Goal: Register for event/course

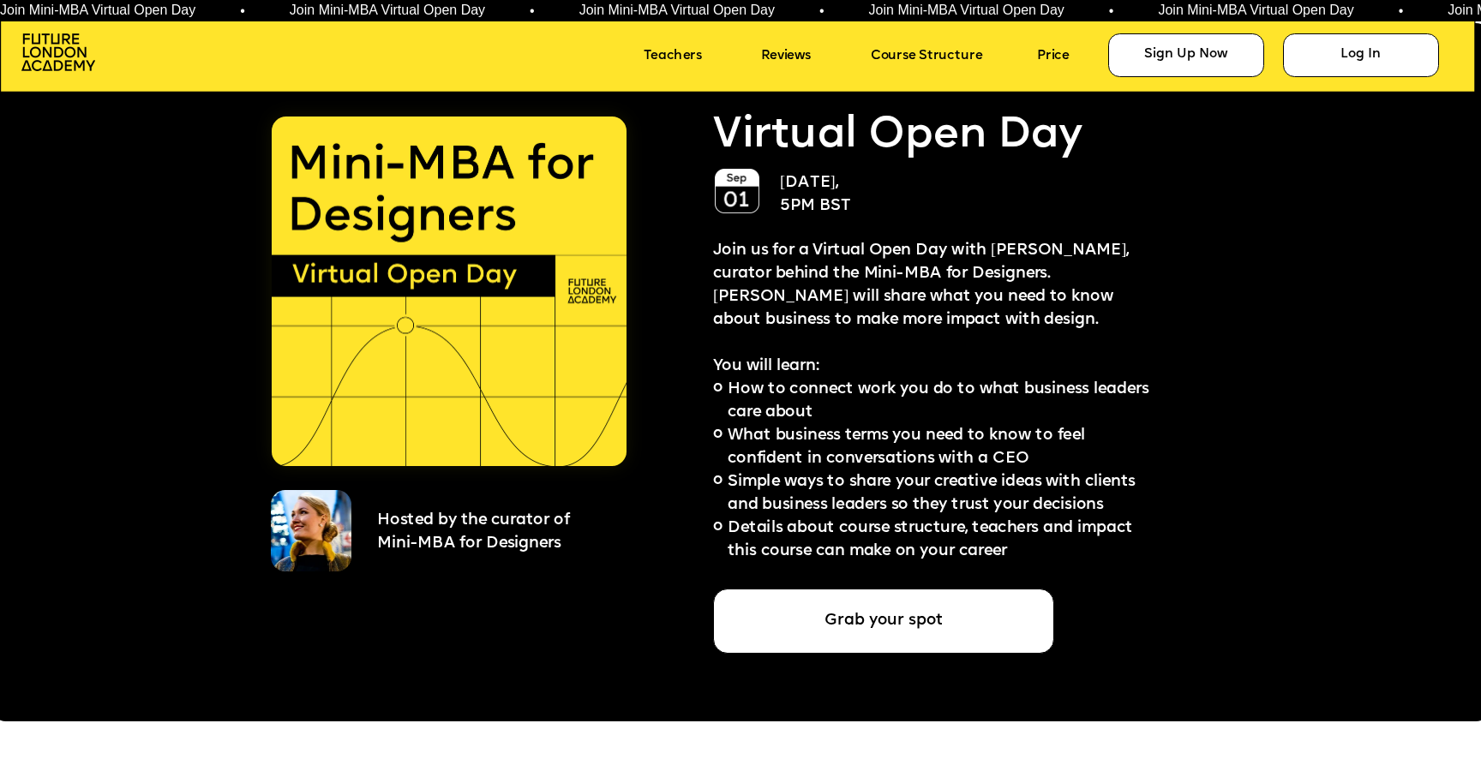
scroll to position [3840, 0]
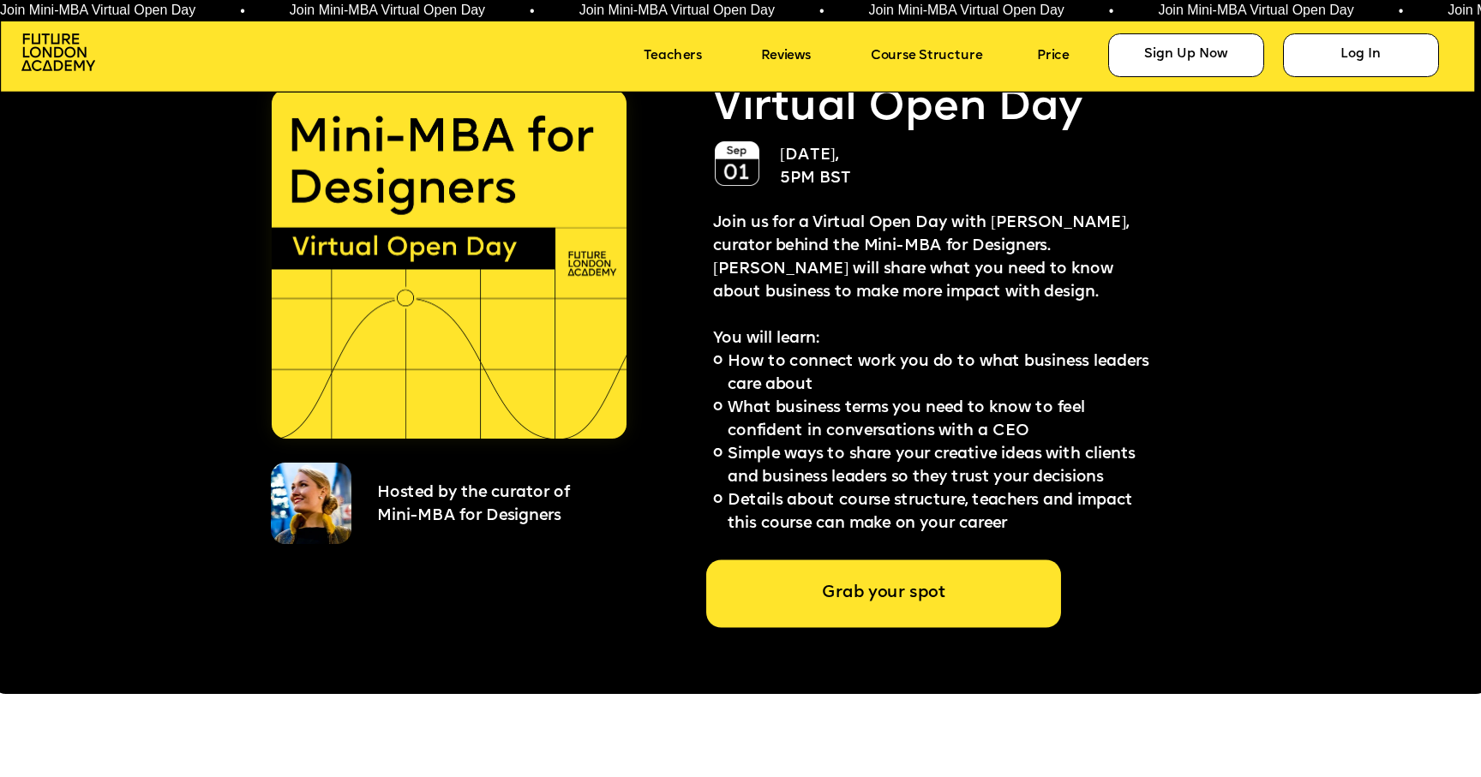
click at [902, 594] on div "Grab your spot" at bounding box center [883, 595] width 355 height 68
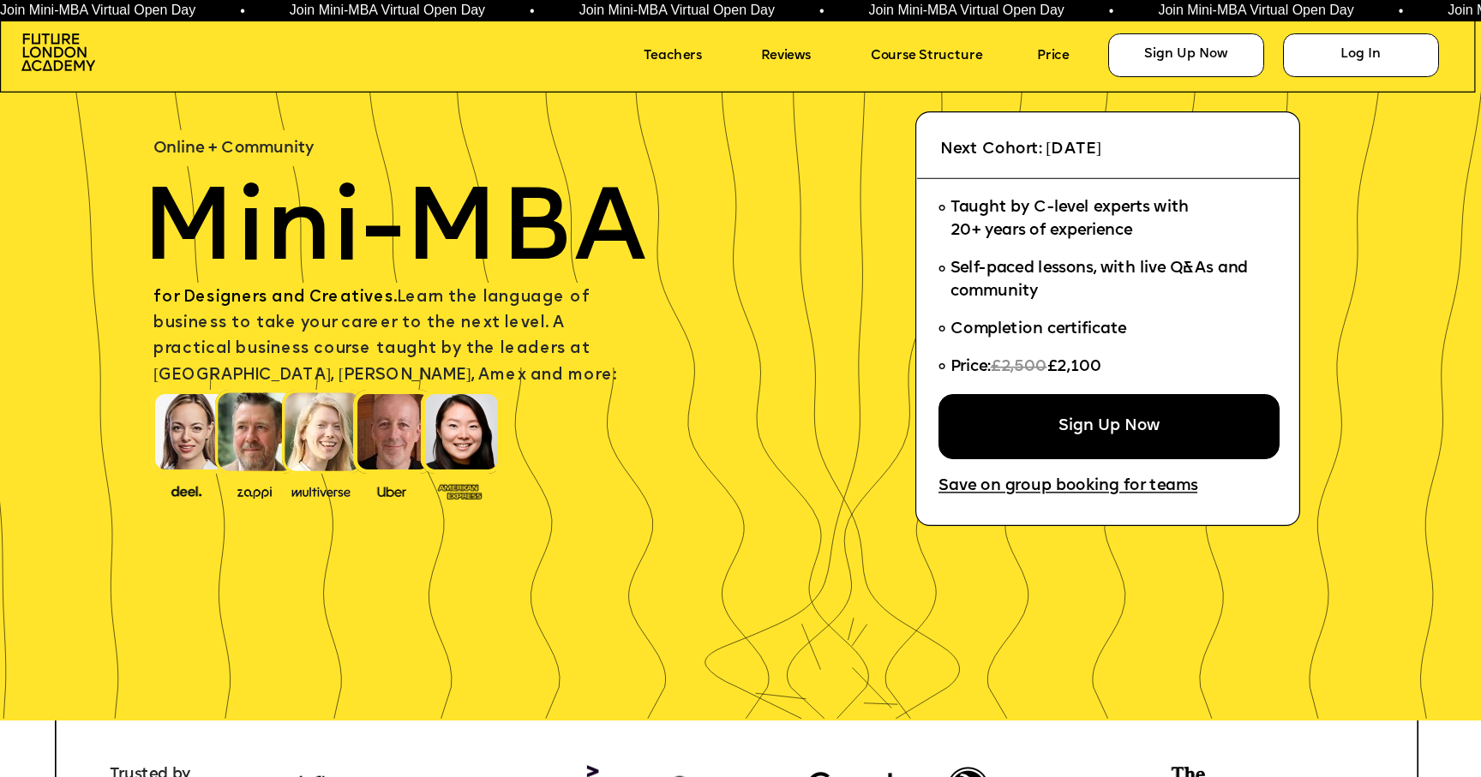
scroll to position [0, 0]
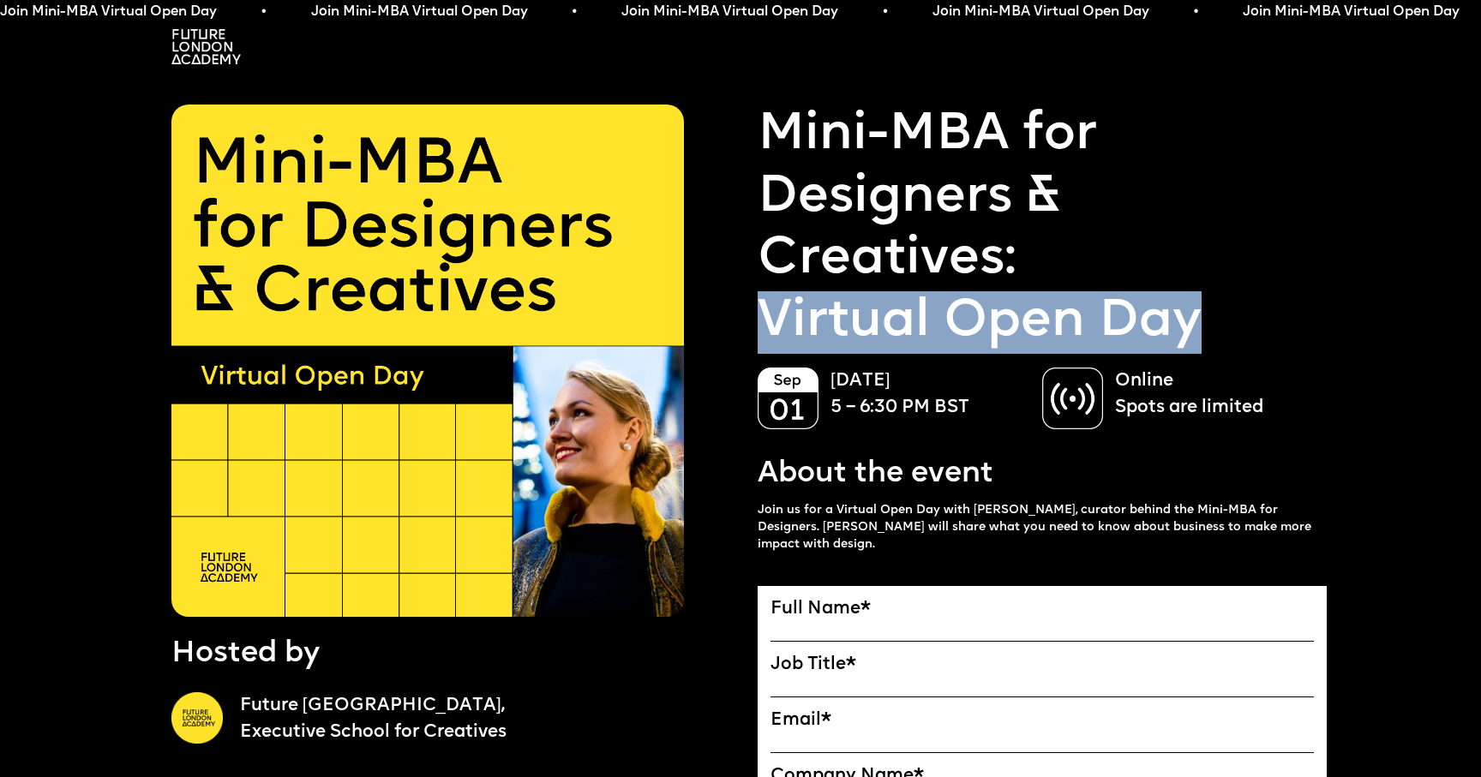
drag, startPoint x: 765, startPoint y: 313, endPoint x: 1207, endPoint y: 315, distance: 442.3
click at [1207, 315] on p "Mini-MBA for Designers & Creatives: Virtual Open Day" at bounding box center [1042, 229] width 569 height 249
copy p "Virtual Open Day"
